Goal: Find specific page/section: Find specific page/section

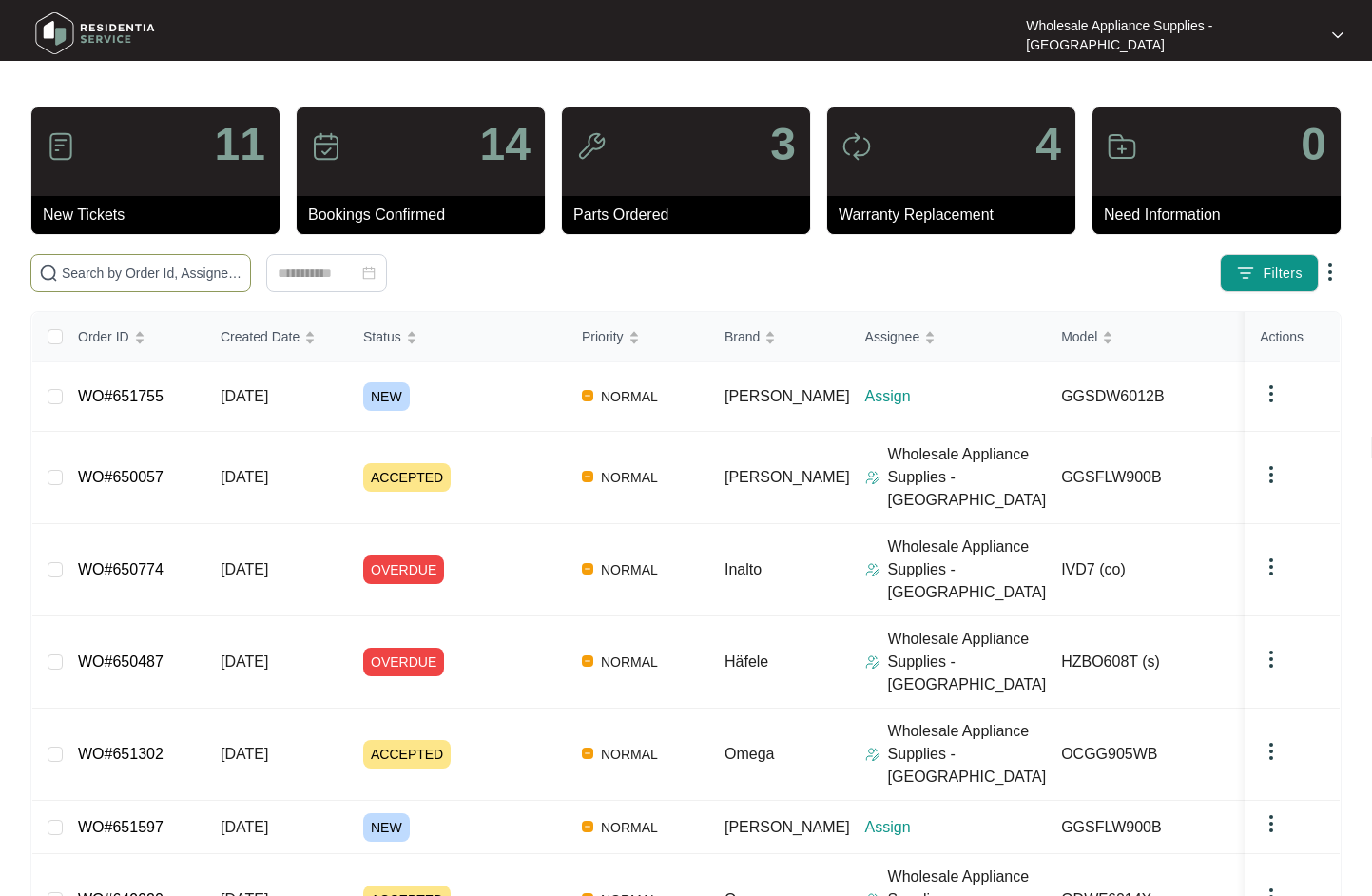
click at [101, 264] on input "text" at bounding box center [152, 273] width 181 height 21
paste input "OCGG905WB"
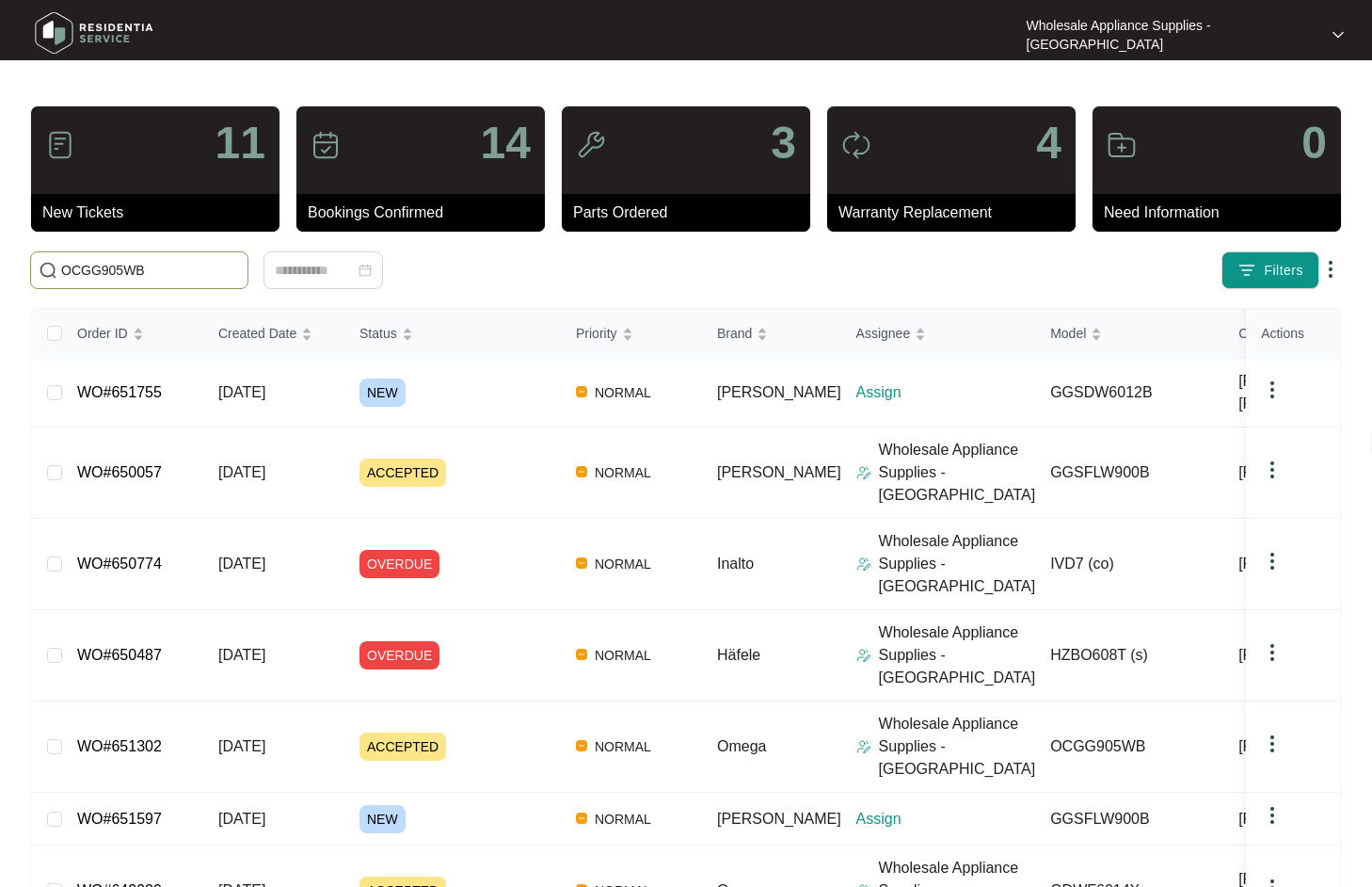
type input "OCGG905WB"
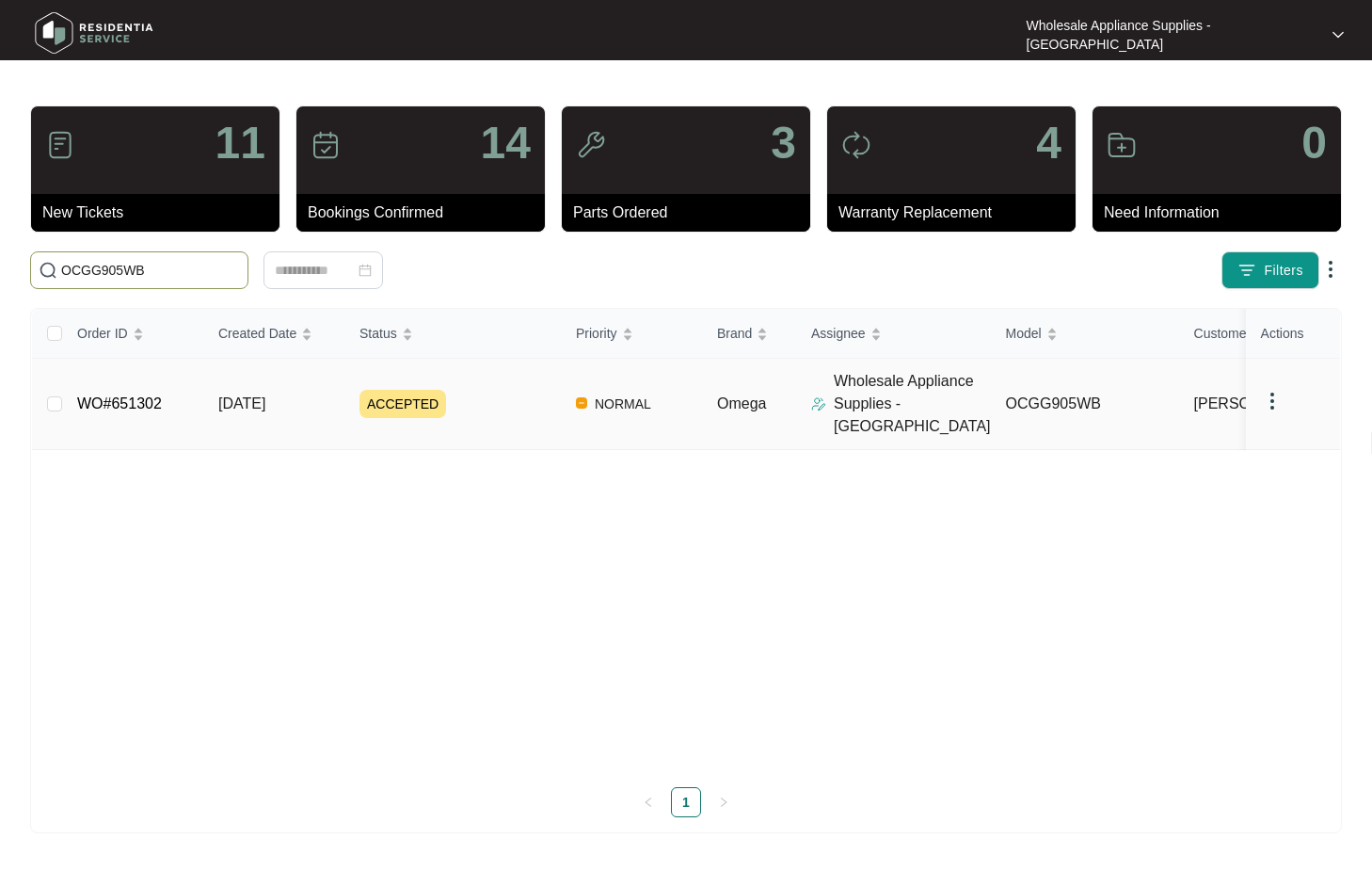
click at [266, 395] on span "[DATE]" at bounding box center [242, 403] width 47 height 16
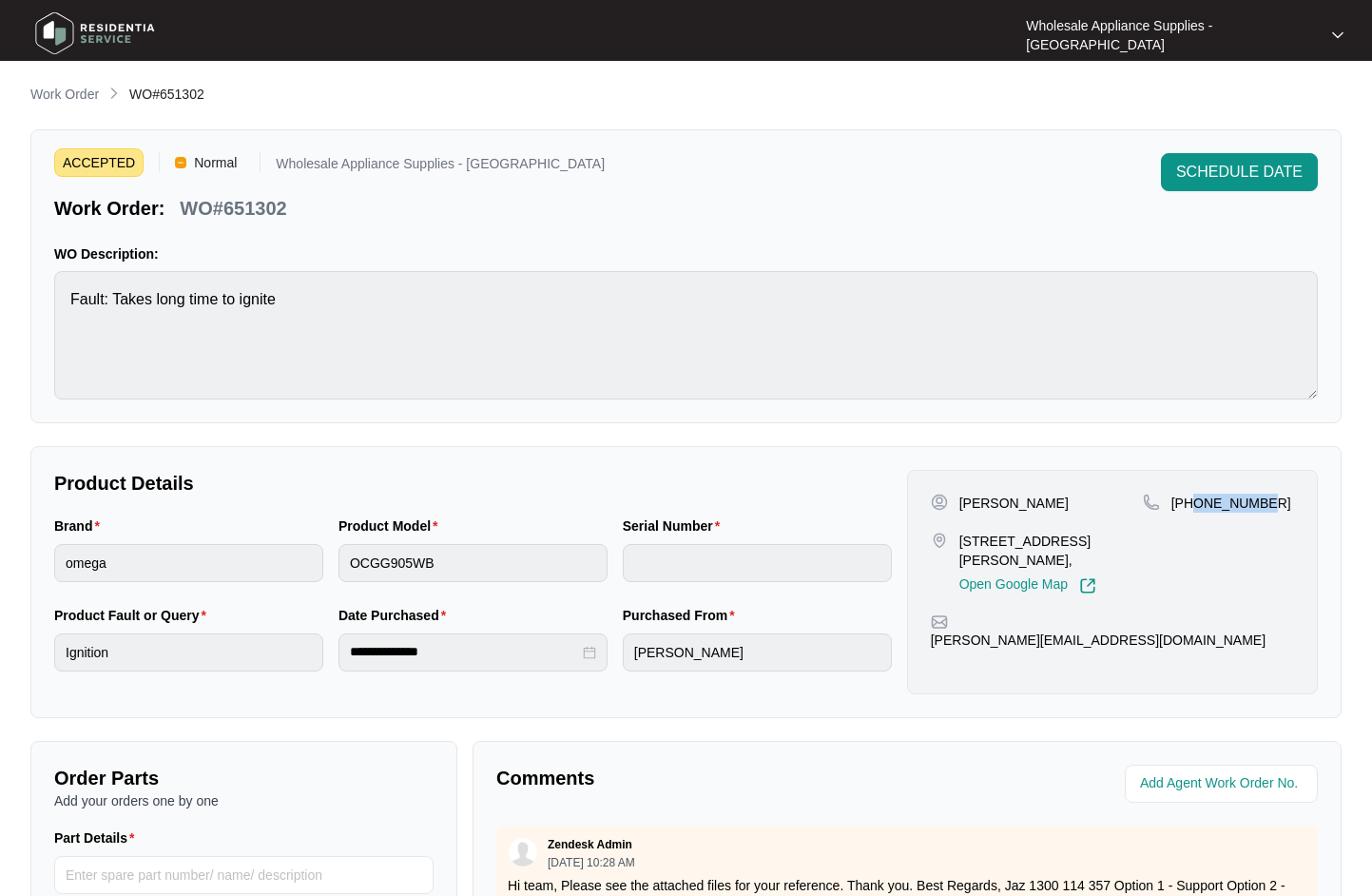
drag, startPoint x: 1260, startPoint y: 504, endPoint x: 1195, endPoint y: 504, distance: 65.0
click at [1195, 504] on p "[PHONE_NUMBER]" at bounding box center [1231, 503] width 119 height 19
copy p "404225545"
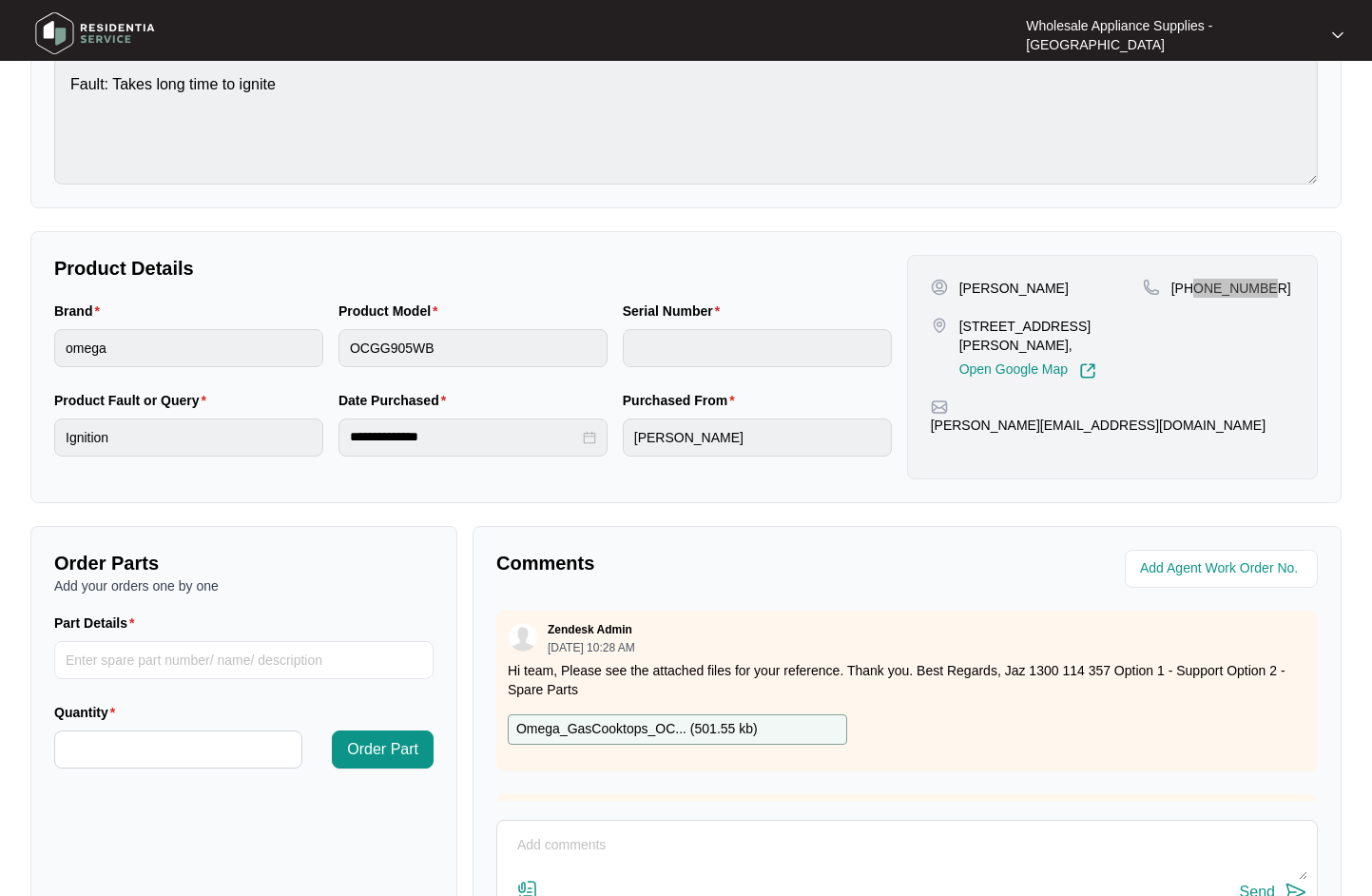
scroll to position [366, 0]
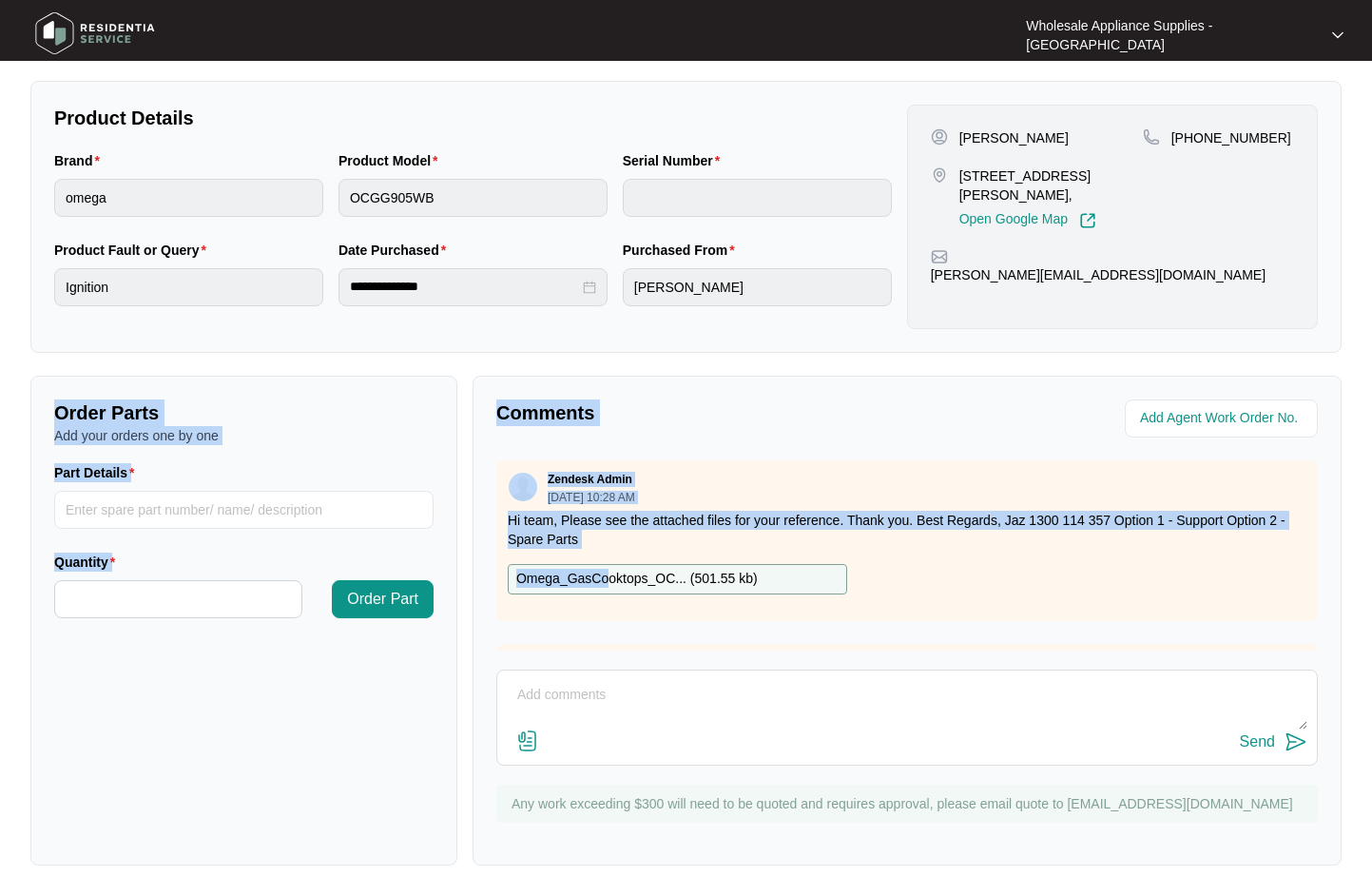
drag, startPoint x: 611, startPoint y: 583, endPoint x: -1038, endPoint y: 367, distance: 1663.1
click at [0, 367] on html "**********" at bounding box center [686, 266] width 1372 height 1261
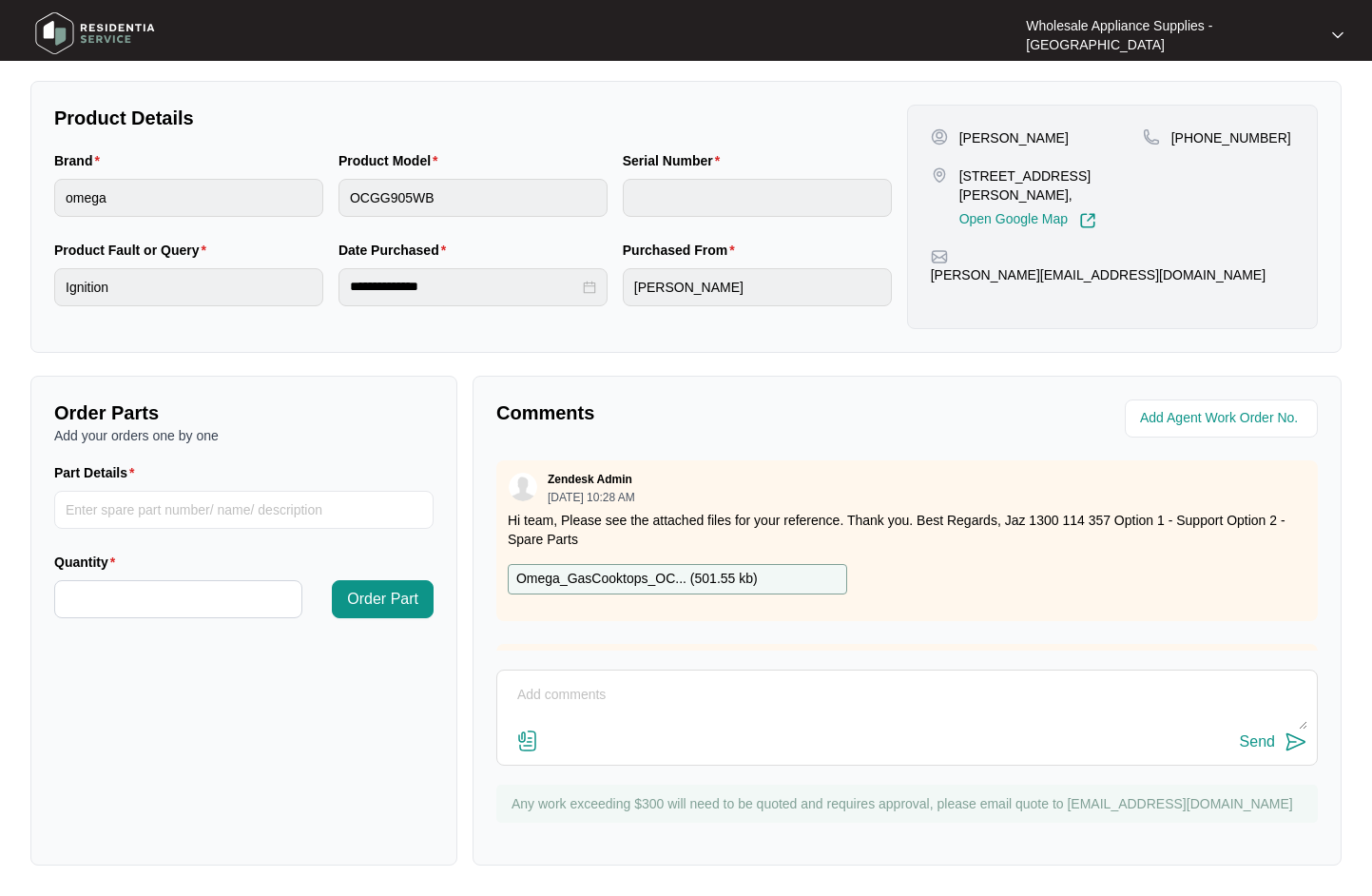
click at [716, 584] on p "Omega_GasCooktops_OC... ( 501.55 kb )" at bounding box center [636, 579] width 242 height 21
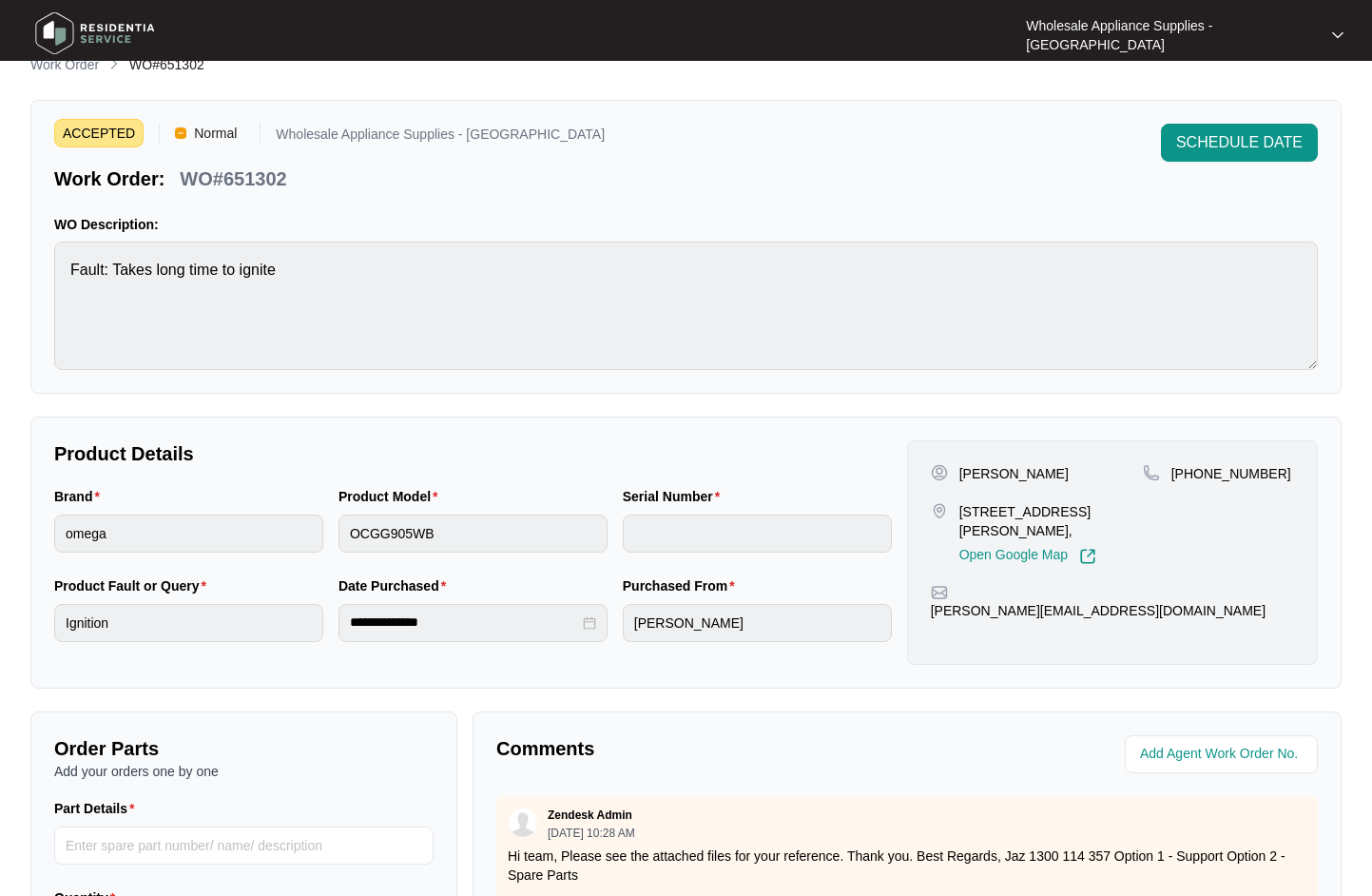
scroll to position [0, 0]
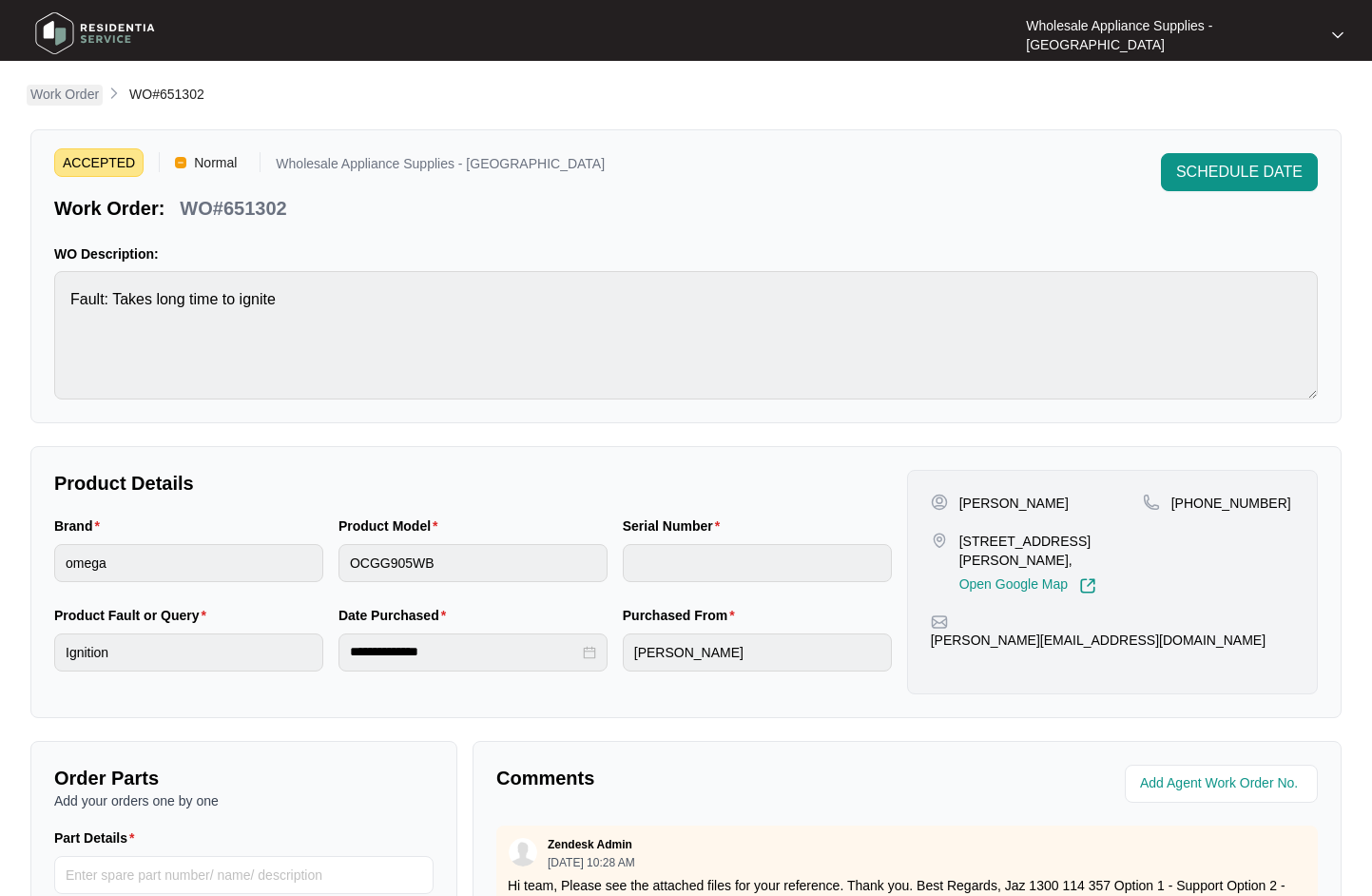
click at [52, 97] on p "Work Order" at bounding box center [65, 95] width 69 height 19
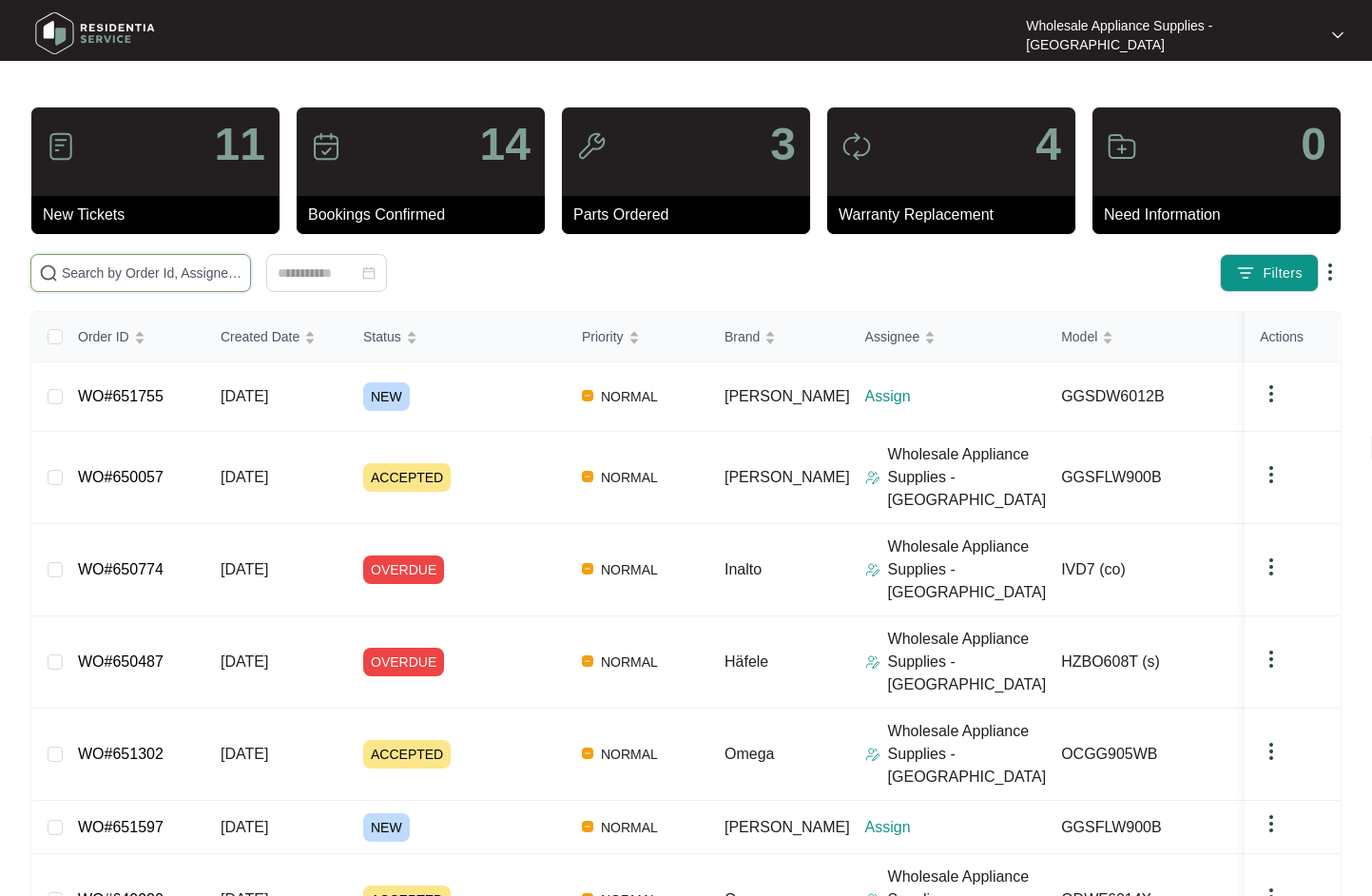
click at [139, 270] on input "text" at bounding box center [152, 273] width 181 height 21
paste input "GGSFLW900B"
type input "GGSFLW900B"
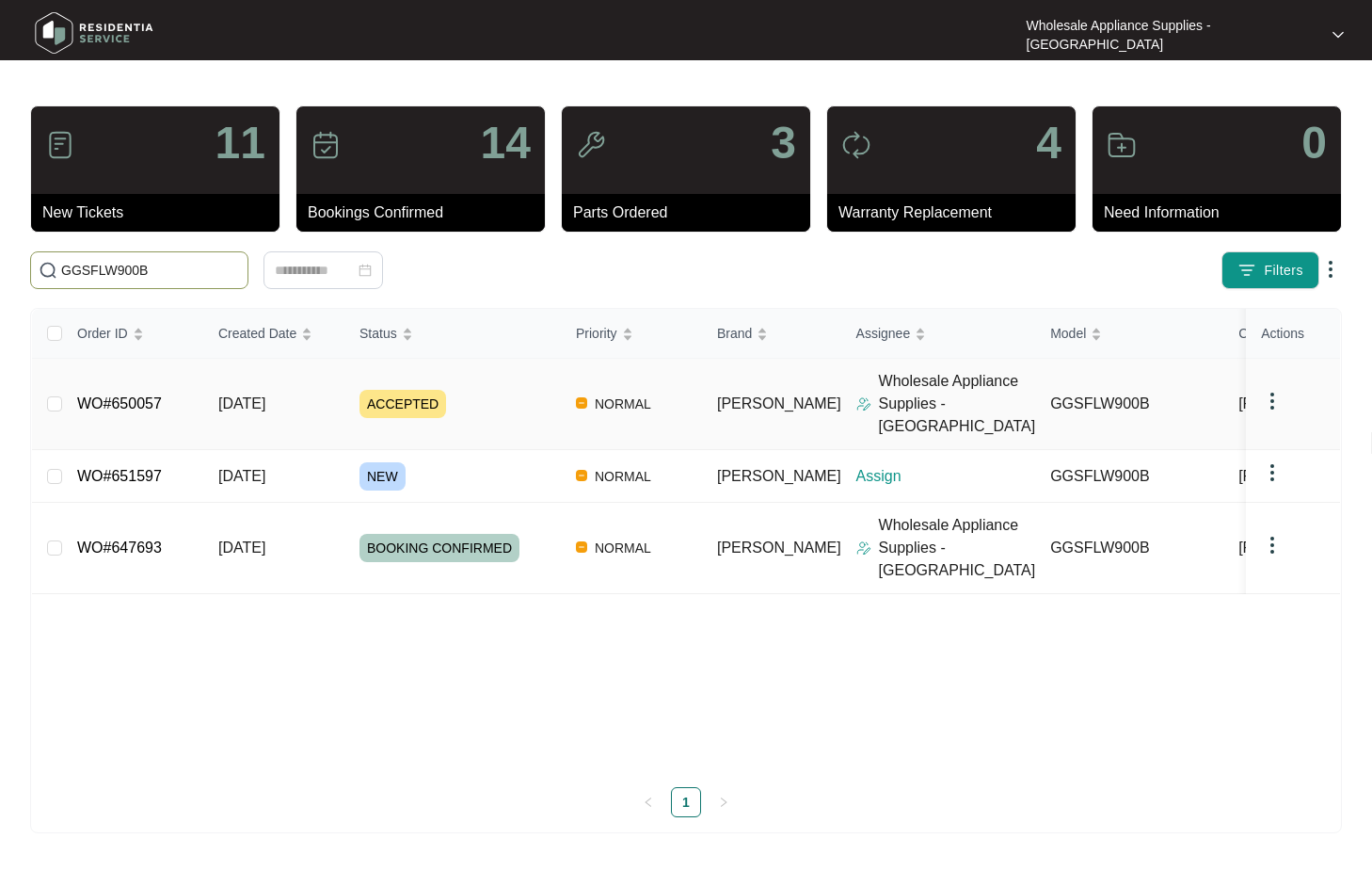
click at [258, 399] on span "[DATE]" at bounding box center [242, 403] width 47 height 16
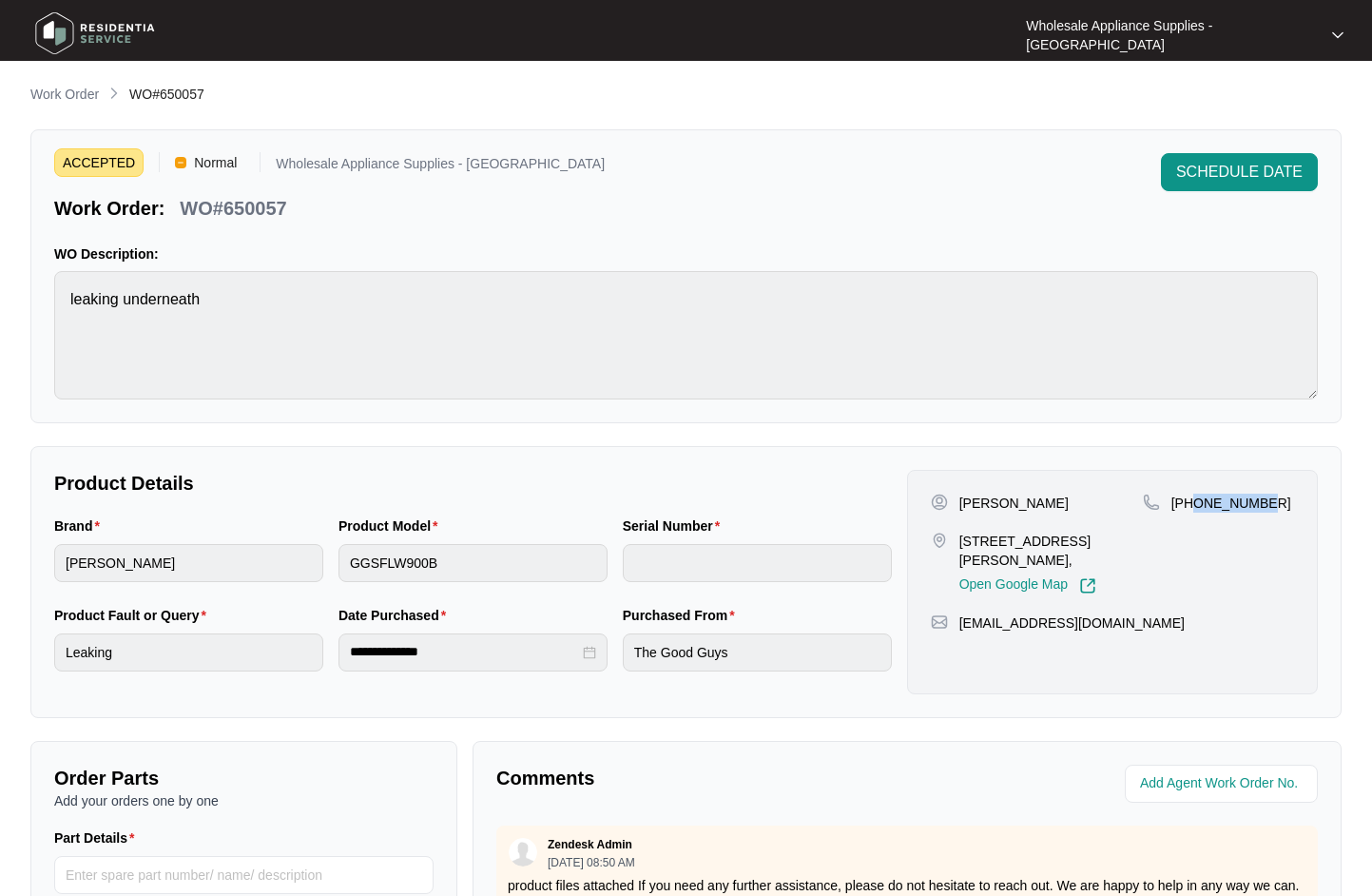
drag, startPoint x: 1278, startPoint y: 498, endPoint x: 1197, endPoint y: 505, distance: 81.3
click at [1197, 505] on div "[PHONE_NUMBER]" at bounding box center [1218, 503] width 151 height 19
copy p "420665909"
